Goal: Task Accomplishment & Management: Use online tool/utility

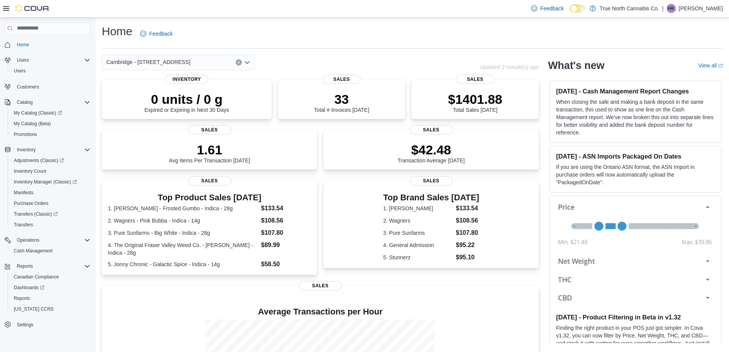
click at [291, 56] on div "Cambridge - [STREET_ADDRESS] Selected. [GEOGRAPHIC_DATA] - [STREET_ADDRESS] Pre…" at bounding box center [291, 62] width 378 height 15
click at [246, 62] on icon "Open list of options" at bounding box center [247, 62] width 6 height 6
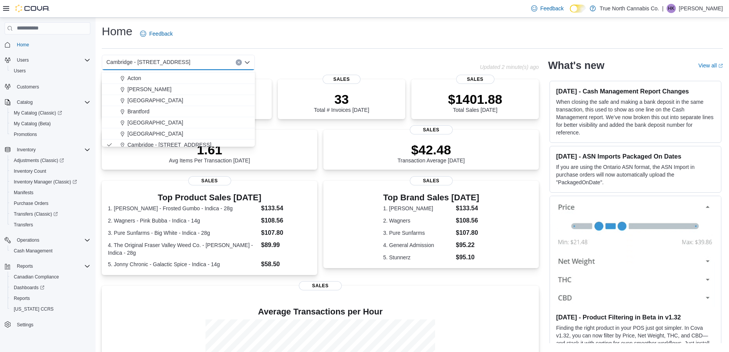
scroll to position [38, 0]
click at [195, 137] on div "Cambridge 960 King" at bounding box center [183, 137] width 135 height 8
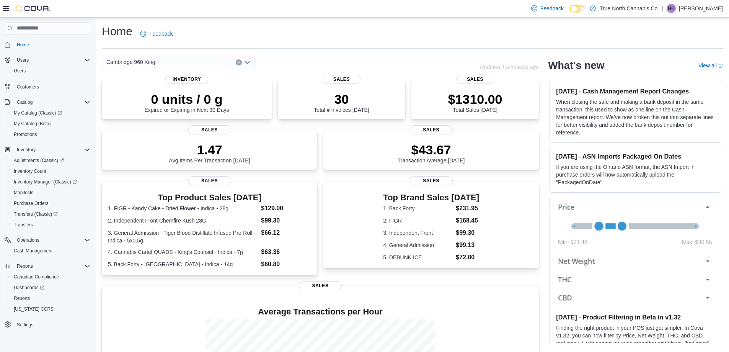
click at [248, 60] on icon "Open list of options" at bounding box center [247, 62] width 6 height 6
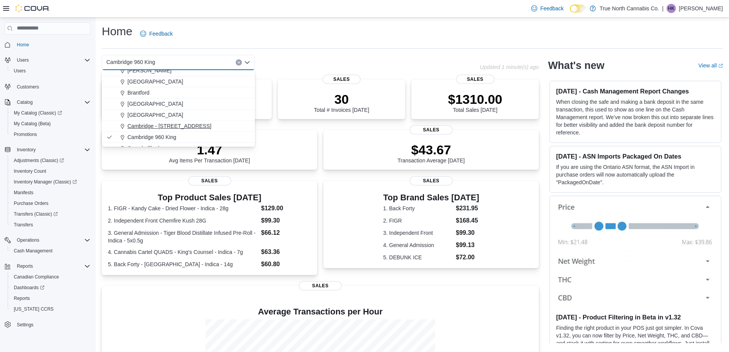
click at [195, 123] on div "Cambridge - [STREET_ADDRESS]" at bounding box center [183, 126] width 135 height 8
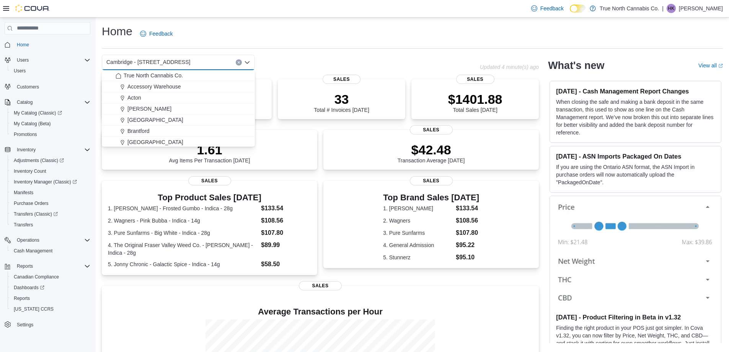
click at [316, 10] on div "Feedback Dark Mode True North Cannabis Co. | HK Haedan [PERSON_NAME]" at bounding box center [364, 9] width 729 height 18
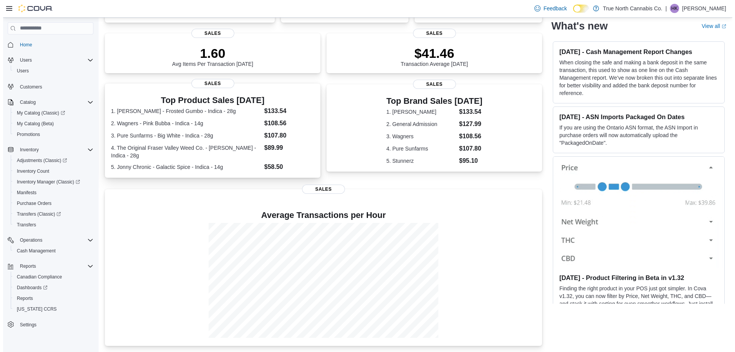
scroll to position [0, 0]
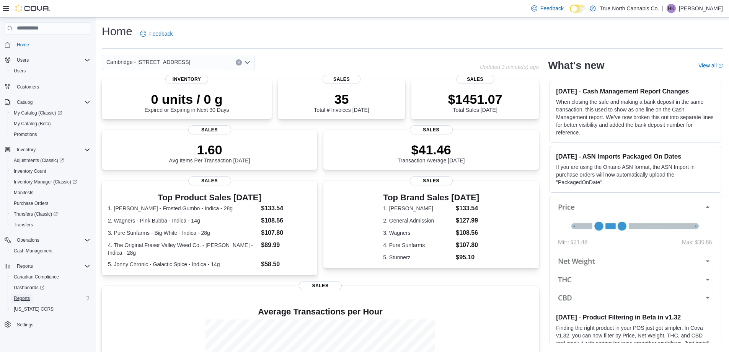
click at [26, 297] on span "Reports" at bounding box center [22, 298] width 16 height 6
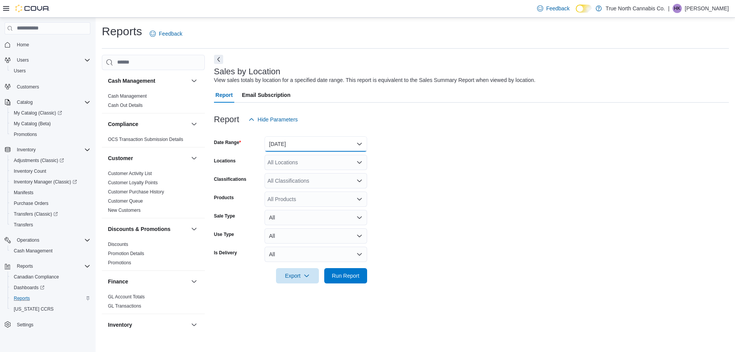
click at [317, 138] on button "[DATE]" at bounding box center [315, 143] width 103 height 15
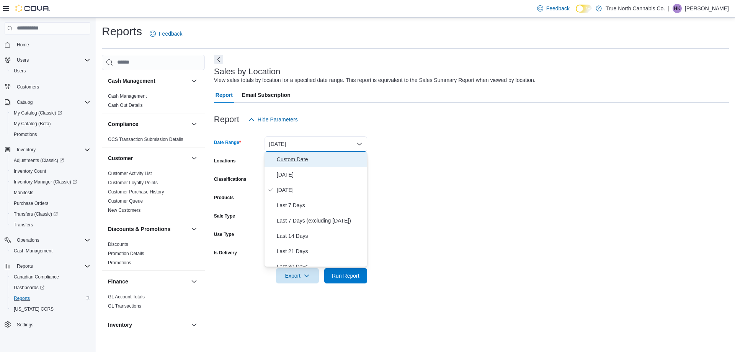
click at [293, 159] on span "Custom Date" at bounding box center [320, 159] width 87 height 9
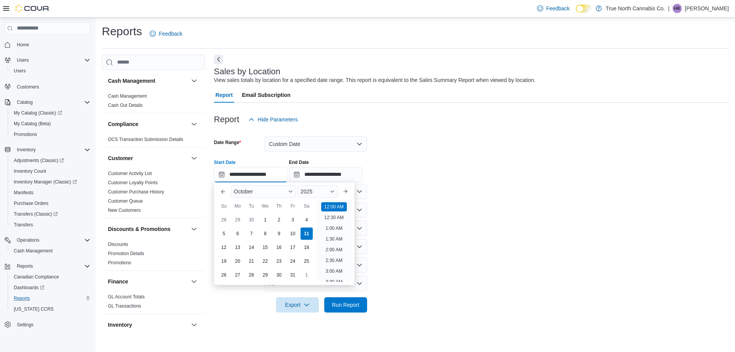
click at [240, 176] on input "**********" at bounding box center [250, 174] width 73 height 15
drag, startPoint x: 267, startPoint y: 222, endPoint x: 277, endPoint y: 216, distance: 11.2
click at [267, 221] on div "1" at bounding box center [265, 220] width 12 height 12
type input "**********"
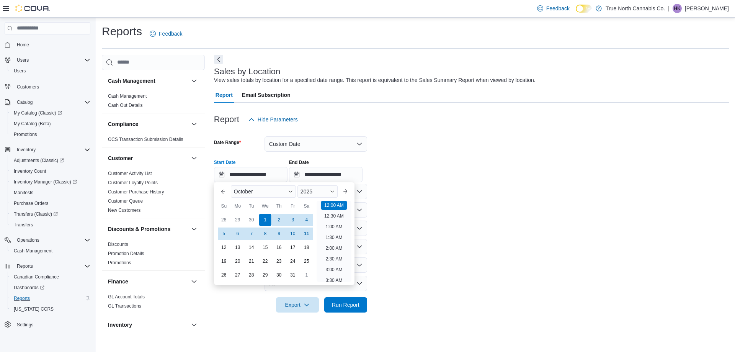
click at [470, 163] on div "**********" at bounding box center [471, 167] width 515 height 29
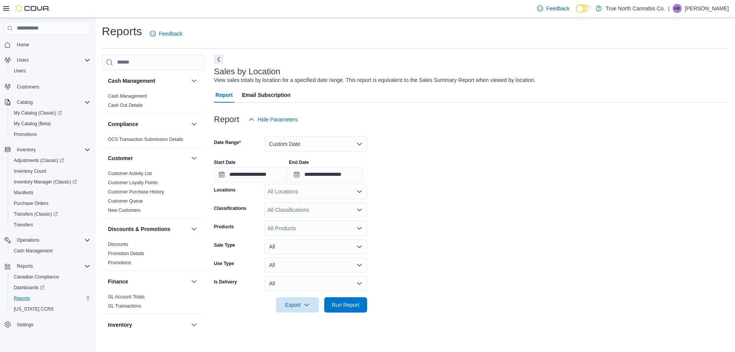
click at [342, 192] on div "All Locations" at bounding box center [315, 191] width 103 height 15
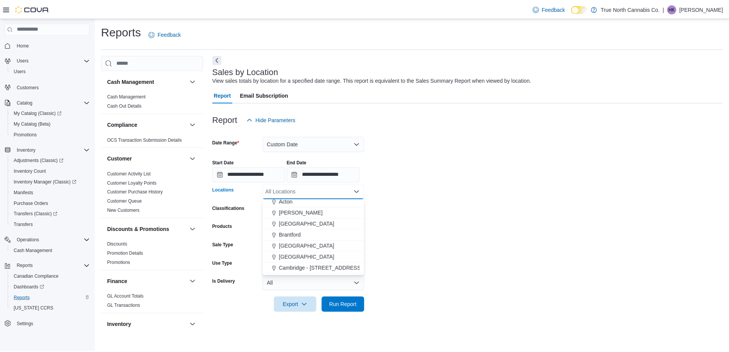
scroll to position [38, 0]
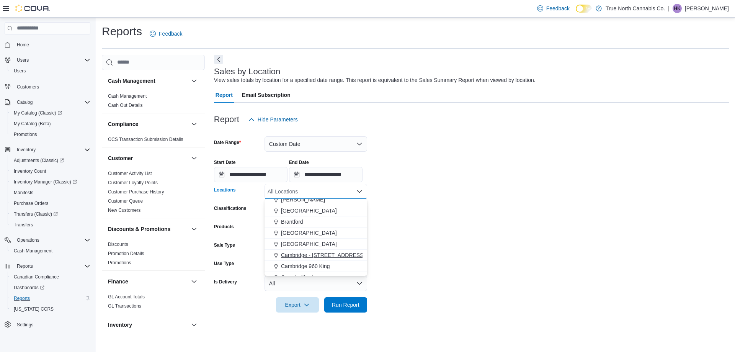
click at [338, 256] on div "Cambridge - [STREET_ADDRESS]" at bounding box center [315, 255] width 93 height 8
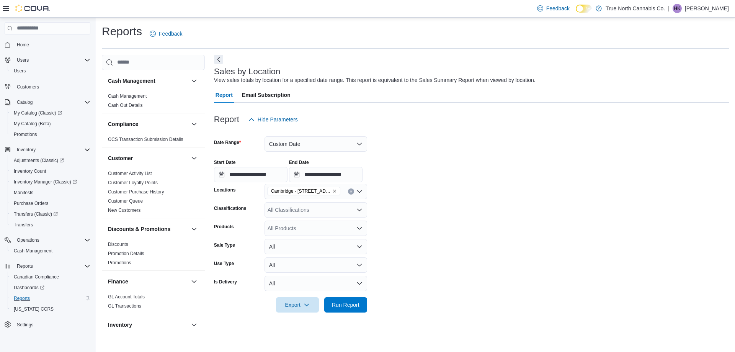
click at [449, 222] on form "**********" at bounding box center [471, 219] width 515 height 185
click at [354, 300] on span "Run Report" at bounding box center [346, 304] width 34 height 15
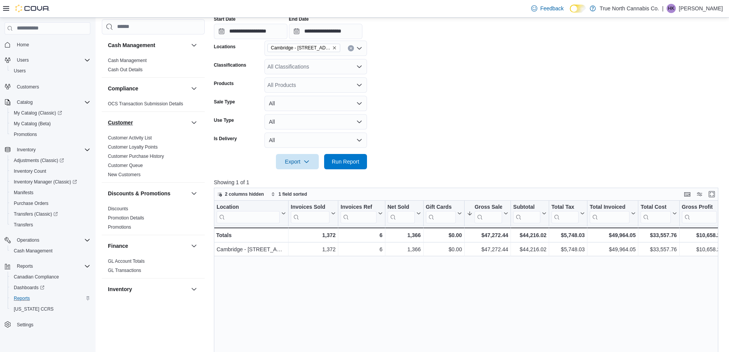
scroll to position [75, 0]
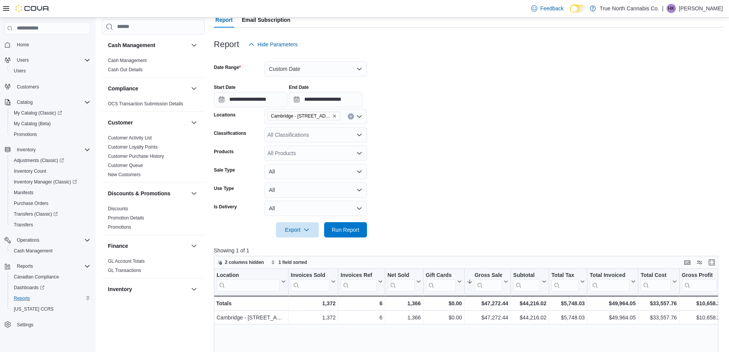
click at [5, 6] on icon at bounding box center [6, 8] width 6 height 6
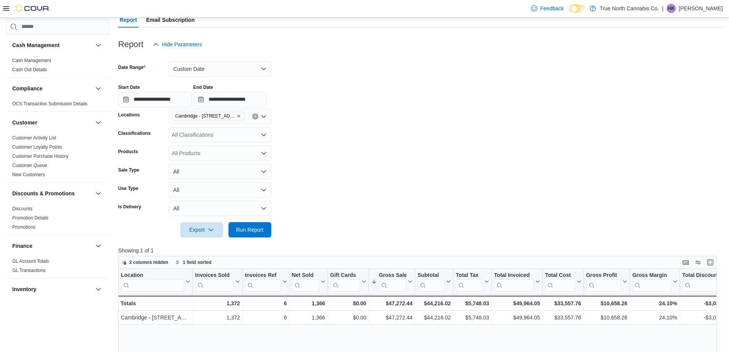
click at [245, 119] on div "Cambridge - [STREET_ADDRESS]" at bounding box center [220, 116] width 103 height 15
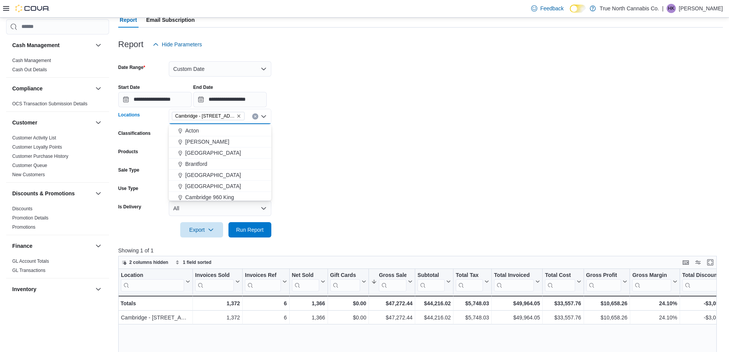
scroll to position [38, 0]
click at [224, 180] on span "Cambridge 960 King" at bounding box center [209, 180] width 49 height 8
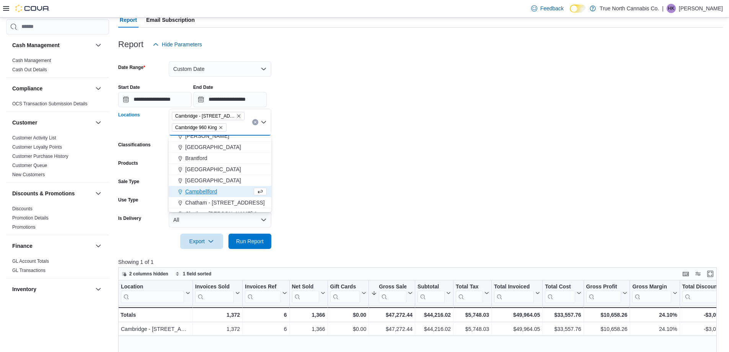
click at [332, 150] on form "**********" at bounding box center [420, 150] width 605 height 197
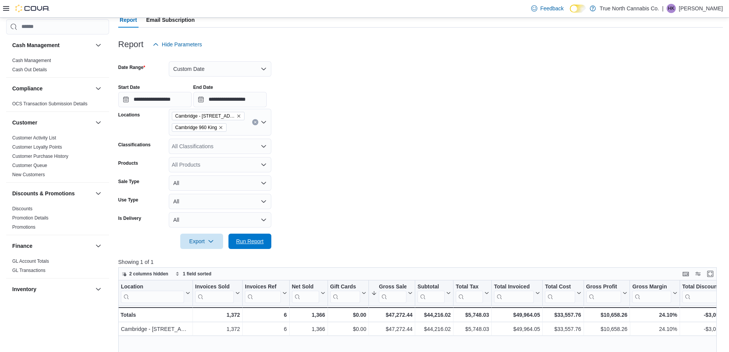
click at [265, 242] on span "Run Report" at bounding box center [250, 240] width 34 height 15
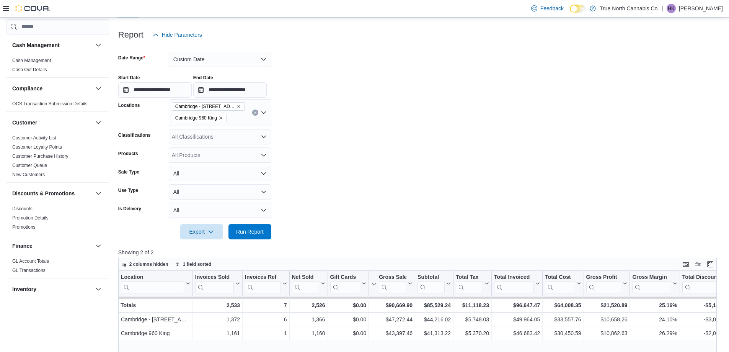
scroll to position [10, 0]
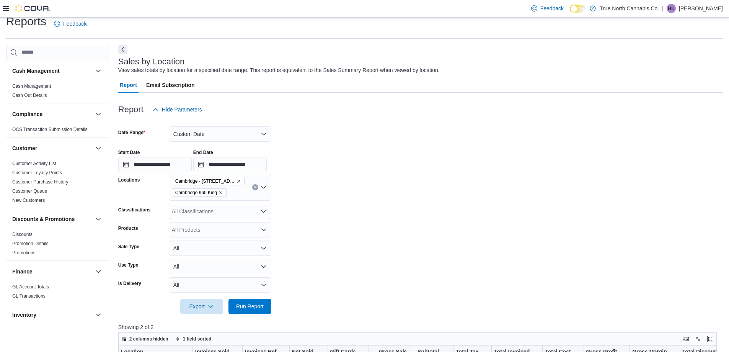
click at [5, 7] on icon at bounding box center [6, 8] width 6 height 5
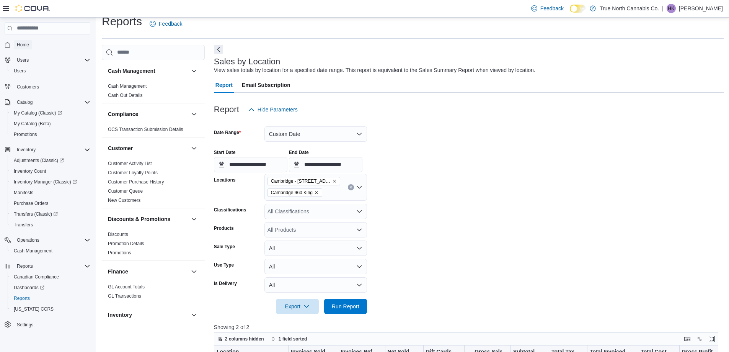
click at [25, 45] on span "Home" at bounding box center [23, 45] width 12 height 6
